Goal: Task Accomplishment & Management: Manage account settings

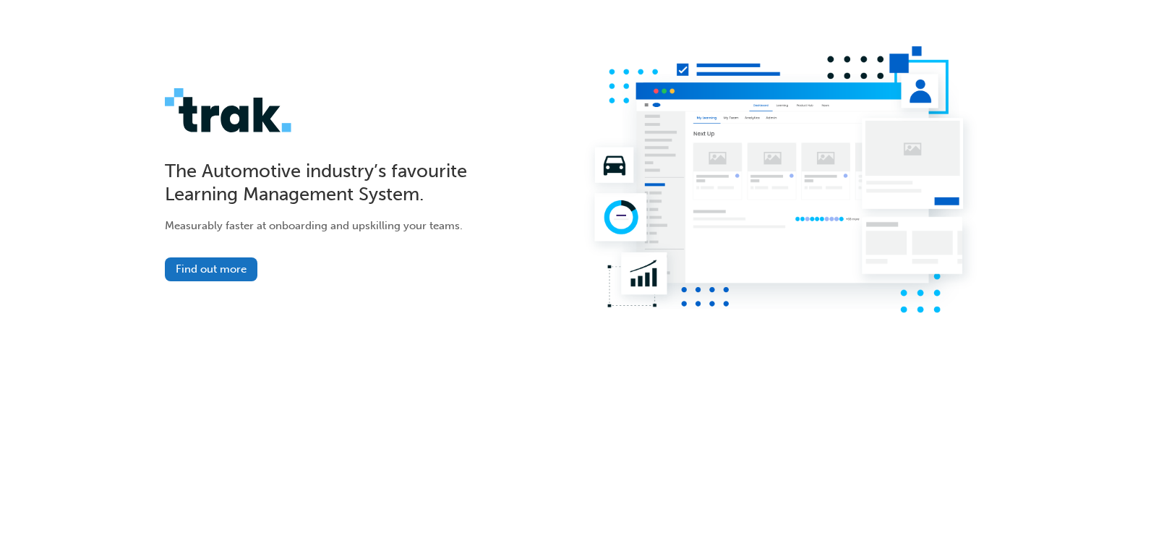
drag, startPoint x: 475, startPoint y: 308, endPoint x: 385, endPoint y: 275, distance: 96.0
click at [474, 309] on div "The Automotive industry’s favourite Learning Management System. Measurably fast…" at bounding box center [575, 184] width 821 height 277
click at [218, 272] on link "Find out more" at bounding box center [211, 269] width 93 height 24
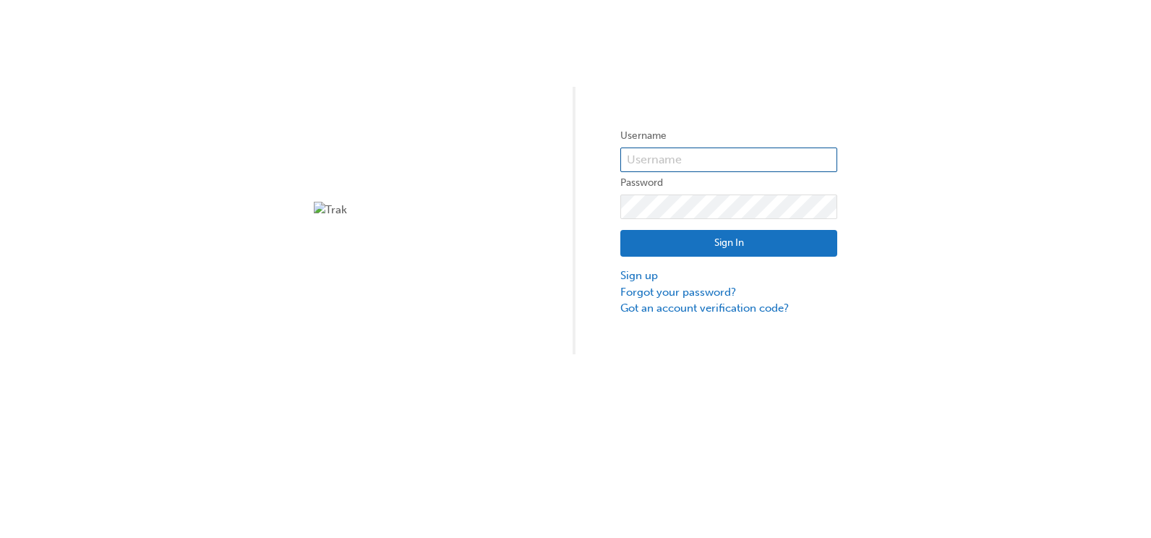
click at [698, 155] on input "text" at bounding box center [728, 159] width 217 height 25
type input "32447"
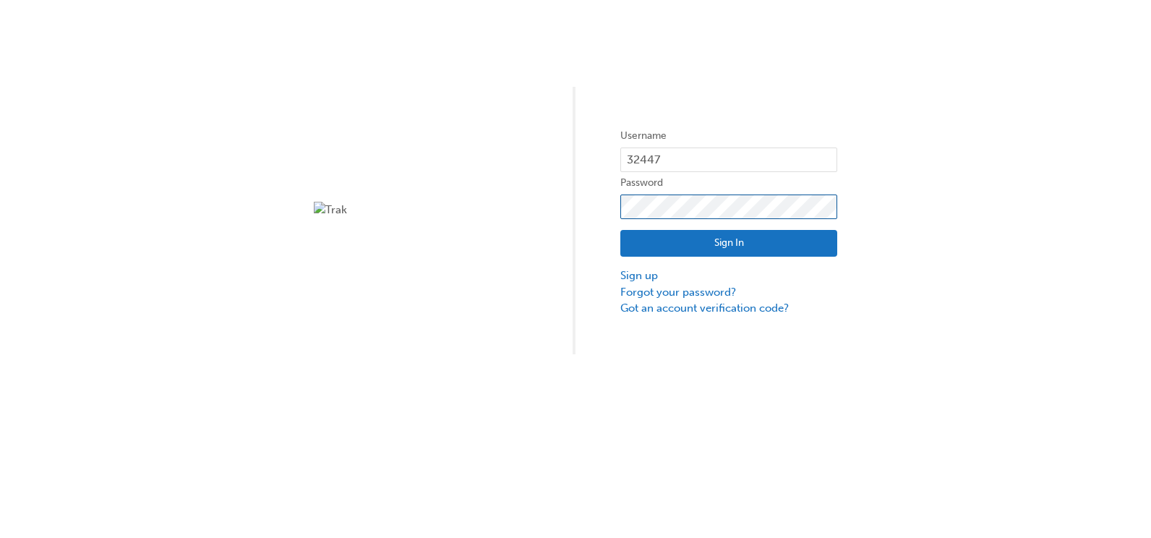
click button "Sign In" at bounding box center [728, 243] width 217 height 27
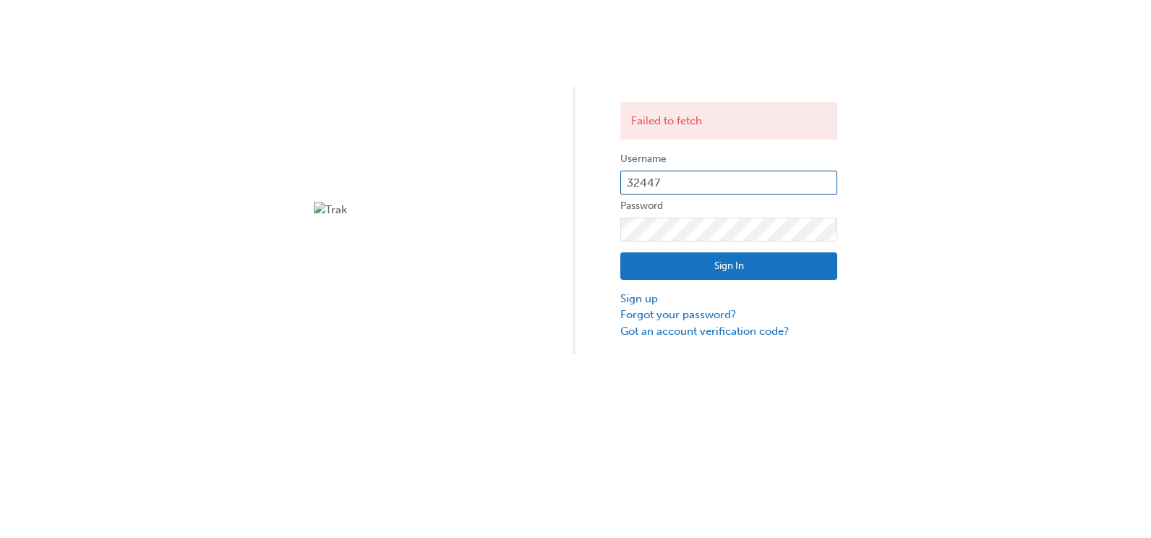
click at [693, 179] on input "32447" at bounding box center [728, 183] width 217 height 25
click at [980, 215] on div "Failed to fetch Username 32447 Password Sign In Sign up Forgot your password? G…" at bounding box center [575, 177] width 1151 height 354
